Goal: Task Accomplishment & Management: Use online tool/utility

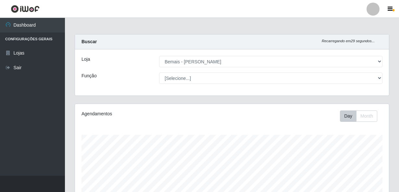
select select "230"
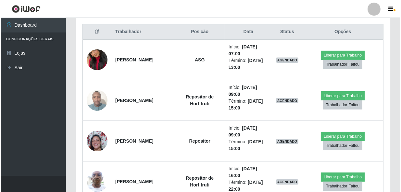
scroll to position [256, 0]
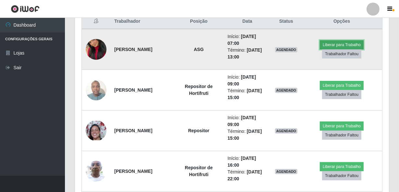
click at [330, 43] on button "Liberar para Trabalho" at bounding box center [342, 44] width 44 height 9
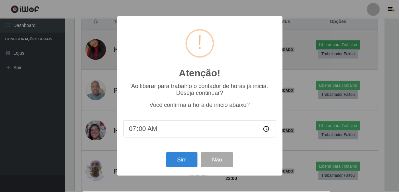
scroll to position [135, 311]
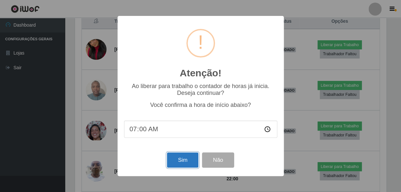
click at [177, 154] on button "Sim" at bounding box center [183, 159] width 32 height 15
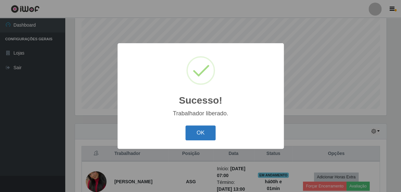
click at [199, 135] on button "OK" at bounding box center [201, 132] width 30 height 15
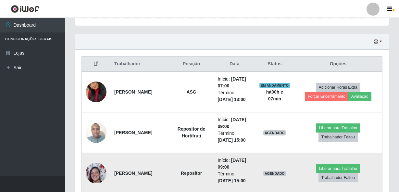
scroll to position [212, 0]
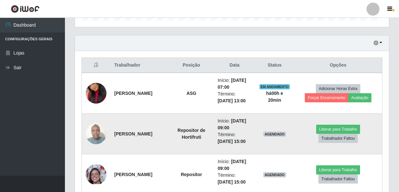
click at [96, 133] on img at bounding box center [96, 134] width 21 height 28
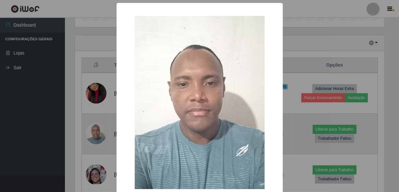
scroll to position [135, 311]
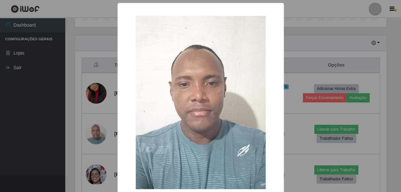
click at [97, 70] on div "× OK Cancel" at bounding box center [200, 96] width 401 height 192
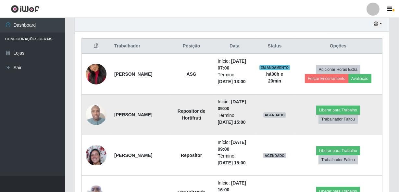
scroll to position [241, 0]
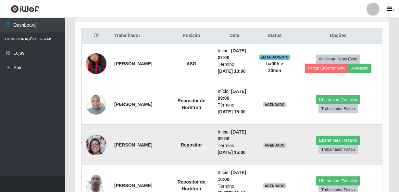
click at [95, 141] on img at bounding box center [96, 144] width 21 height 19
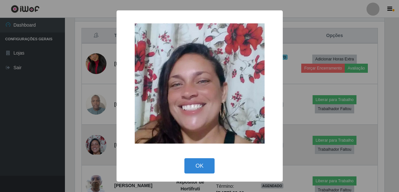
scroll to position [135, 311]
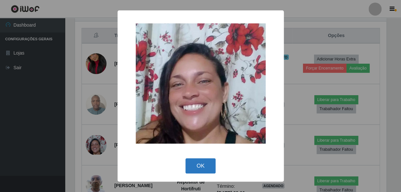
click at [196, 159] on button "OK" at bounding box center [201, 165] width 30 height 15
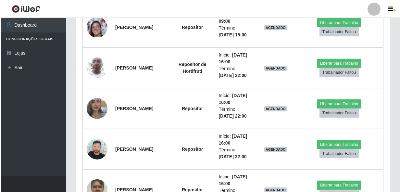
scroll to position [360, 0]
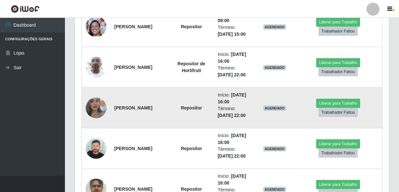
click at [87, 110] on img at bounding box center [96, 107] width 21 height 37
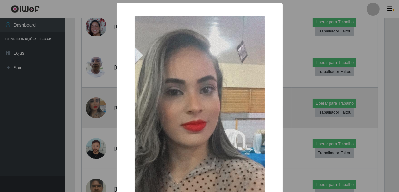
scroll to position [135, 311]
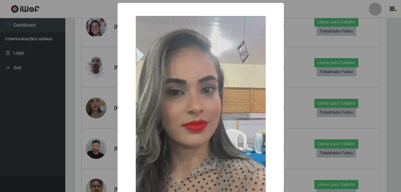
click at [81, 126] on div "× OK Cancel" at bounding box center [200, 96] width 401 height 192
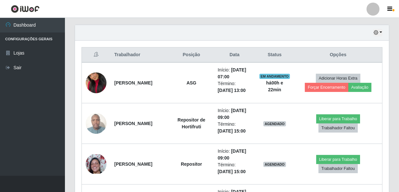
scroll to position [212, 0]
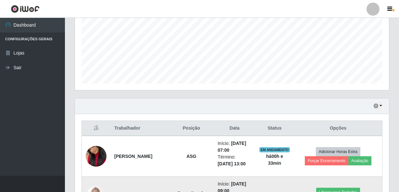
scroll to position [143, 0]
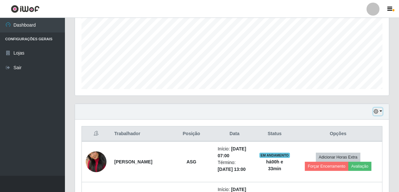
click at [379, 109] on button "button" at bounding box center [378, 111] width 9 height 7
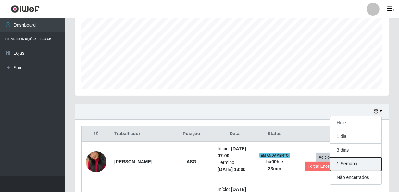
click at [356, 164] on button "1 Semana" at bounding box center [355, 164] width 51 height 14
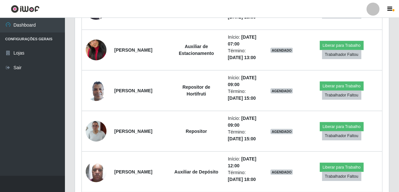
scroll to position [793, 0]
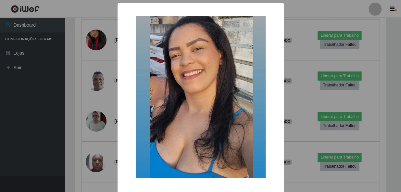
click at [79, 128] on div "× OK Cancel" at bounding box center [200, 96] width 401 height 192
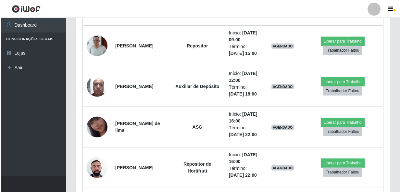
scroll to position [912, 0]
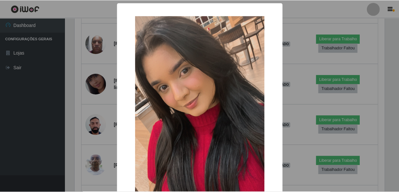
scroll to position [135, 311]
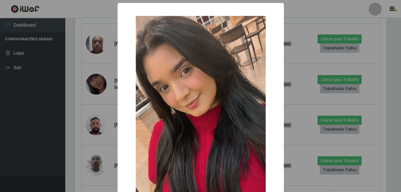
click at [92, 110] on div "× OK Cancel" at bounding box center [200, 96] width 401 height 192
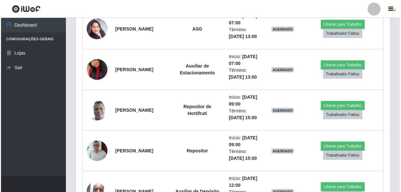
scroll to position [793, 0]
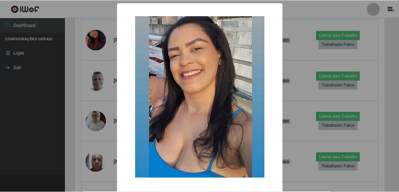
scroll to position [135, 311]
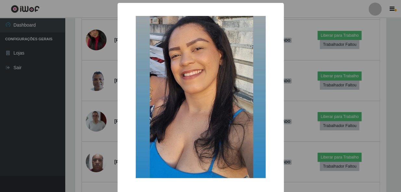
click at [79, 133] on div "× OK Cancel" at bounding box center [200, 96] width 401 height 192
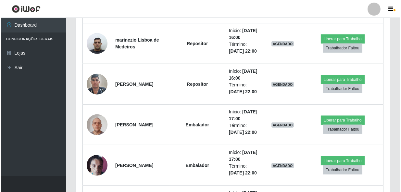
scroll to position [1118, 0]
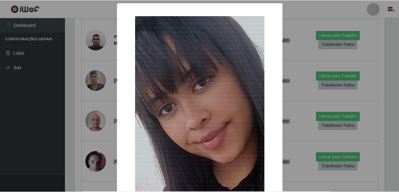
scroll to position [135, 311]
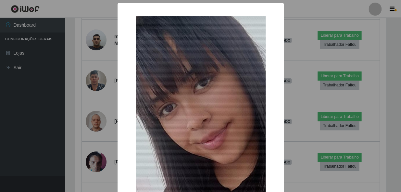
click at [81, 123] on div "× OK Cancel" at bounding box center [200, 96] width 401 height 192
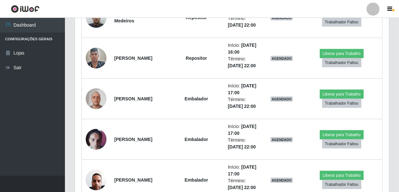
scroll to position [1177, 0]
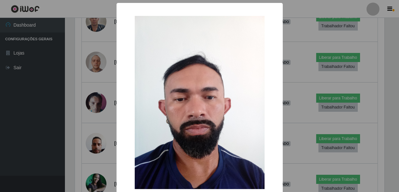
scroll to position [135, 311]
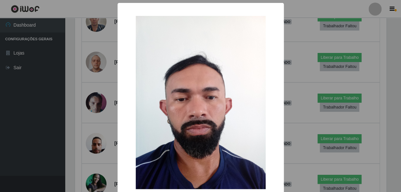
click at [87, 134] on div "× OK Cancel" at bounding box center [200, 96] width 401 height 192
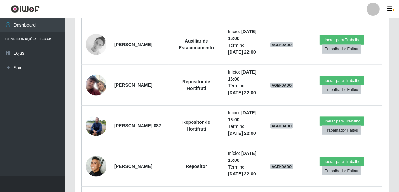
scroll to position [1591, 0]
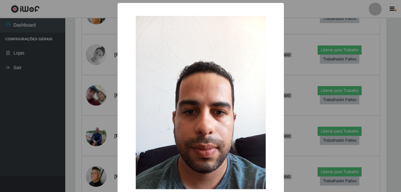
click at [84, 108] on div "× OK Cancel" at bounding box center [200, 96] width 401 height 192
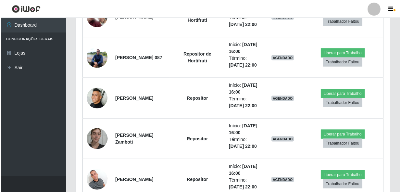
scroll to position [1680, 0]
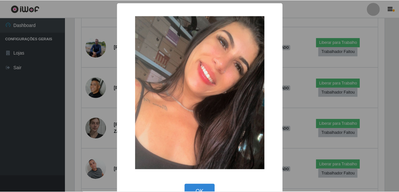
scroll to position [135, 311]
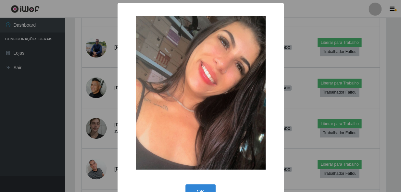
click at [83, 110] on div "× OK Cancel" at bounding box center [200, 96] width 401 height 192
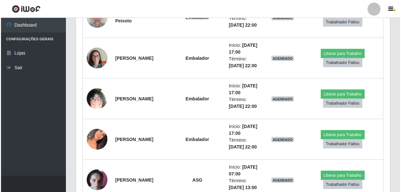
scroll to position [1916, 0]
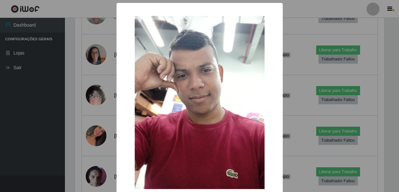
scroll to position [135, 311]
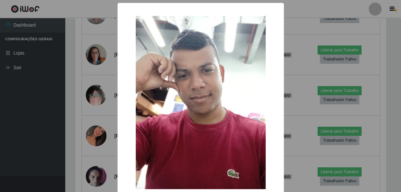
click at [84, 111] on div "× OK Cancel" at bounding box center [200, 96] width 401 height 192
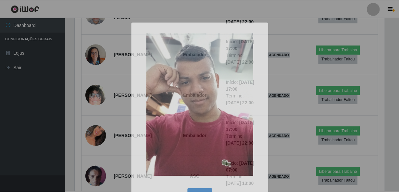
scroll to position [0, 0]
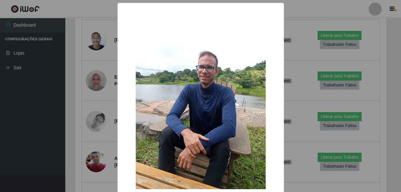
click at [88, 143] on div "× OK Cancel" at bounding box center [200, 96] width 401 height 192
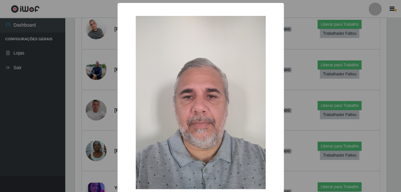
click at [76, 134] on div "× OK Cancel" at bounding box center [200, 96] width 401 height 192
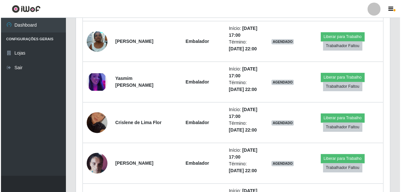
scroll to position [2507, 0]
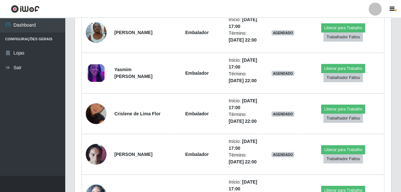
scroll to position [135, 311]
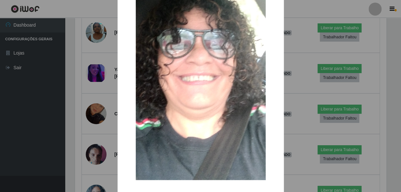
click at [78, 140] on div "× OK Cancel" at bounding box center [200, 96] width 401 height 192
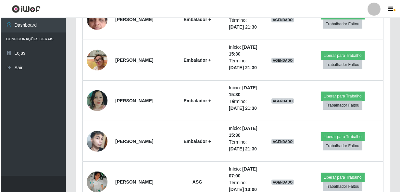
scroll to position [4959, 0]
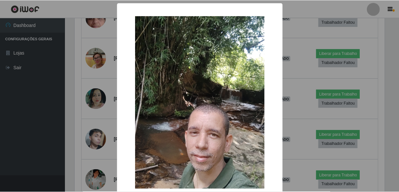
scroll to position [135, 311]
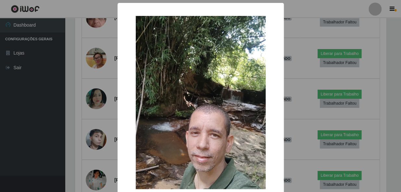
click at [90, 142] on div "× OK Cancel" at bounding box center [200, 96] width 401 height 192
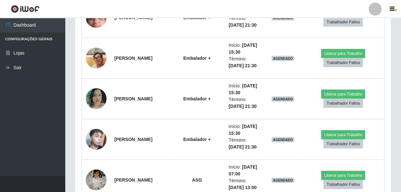
scroll to position [135, 314]
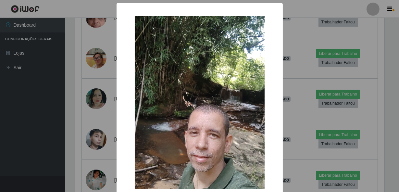
scroll to position [135, 311]
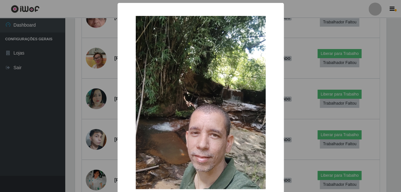
click at [77, 136] on div "× OK Cancel" at bounding box center [200, 96] width 401 height 192
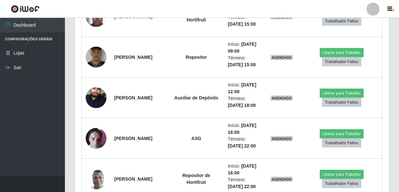
scroll to position [5195, 0]
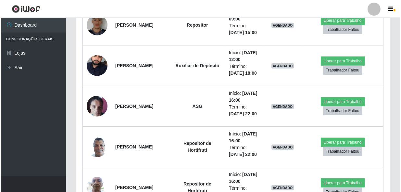
scroll to position [135, 311]
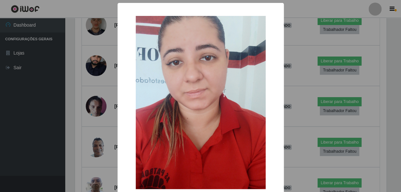
click at [81, 128] on div "× OK Cancel" at bounding box center [200, 96] width 401 height 192
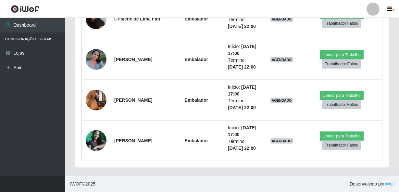
scroll to position [5875, 0]
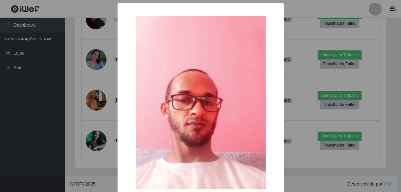
click at [84, 101] on div "× OK Cancel" at bounding box center [200, 96] width 401 height 192
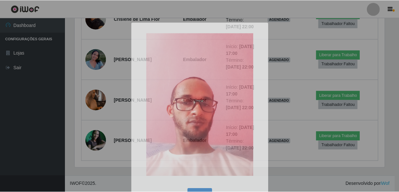
scroll to position [135, 314]
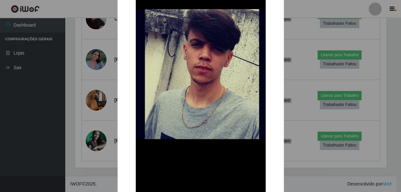
click at [74, 133] on div "× OK Cancel" at bounding box center [200, 96] width 401 height 192
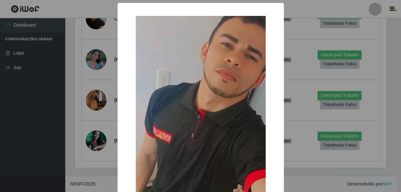
click at [80, 112] on div "× OK Cancel" at bounding box center [200, 96] width 401 height 192
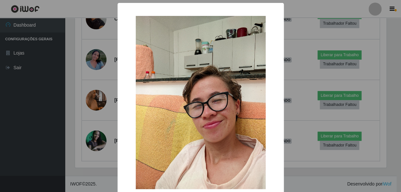
click at [72, 129] on div "× OK Cancel" at bounding box center [200, 96] width 401 height 192
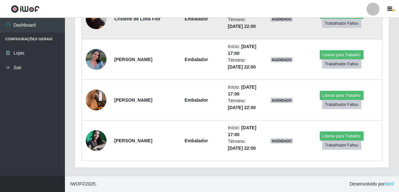
click at [88, 37] on img at bounding box center [96, 18] width 21 height 37
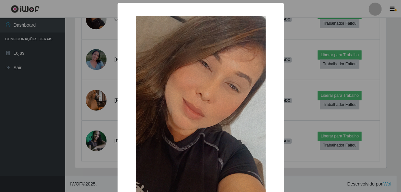
click at [82, 111] on div "× OK Cancel" at bounding box center [200, 96] width 401 height 192
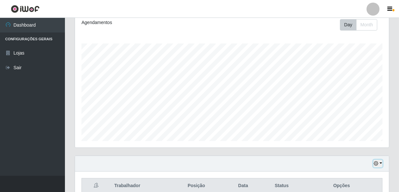
click at [376, 163] on icon "button" at bounding box center [376, 163] width 5 height 5
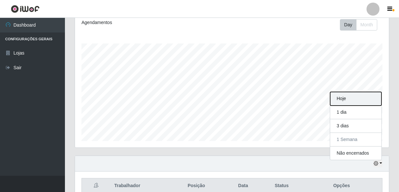
click at [342, 101] on button "Hoje" at bounding box center [355, 99] width 51 height 14
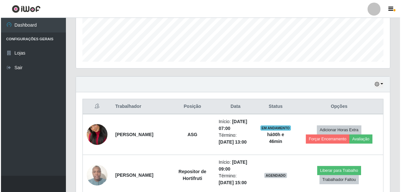
scroll to position [239, 0]
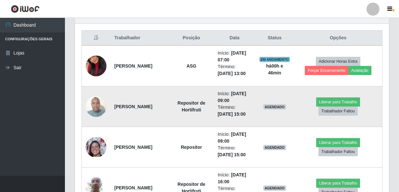
click at [99, 107] on img at bounding box center [96, 107] width 21 height 28
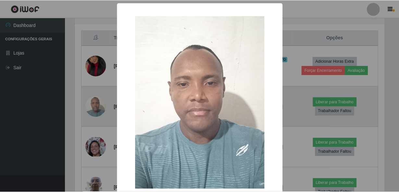
scroll to position [135, 311]
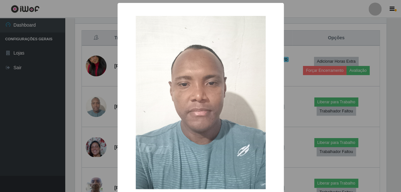
click at [83, 122] on div "× OK Cancel" at bounding box center [200, 96] width 401 height 192
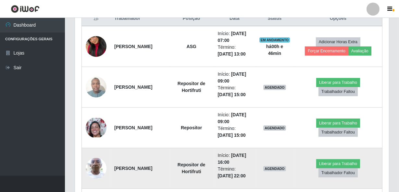
scroll to position [269, 0]
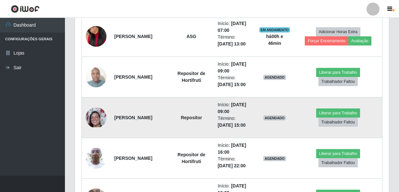
click at [93, 122] on img at bounding box center [96, 117] width 21 height 19
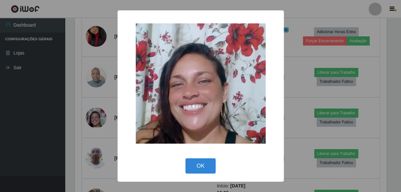
click at [84, 133] on div "× OK Cancel" at bounding box center [200, 96] width 401 height 192
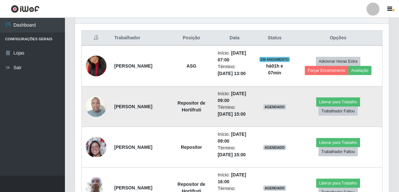
scroll to position [269, 0]
